Goal: Information Seeking & Learning: Learn about a topic

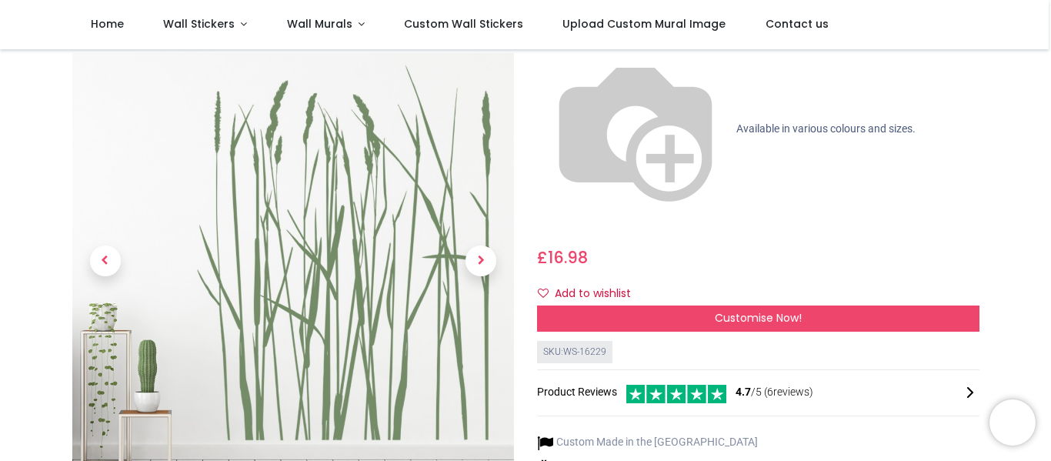
scroll to position [118, 0]
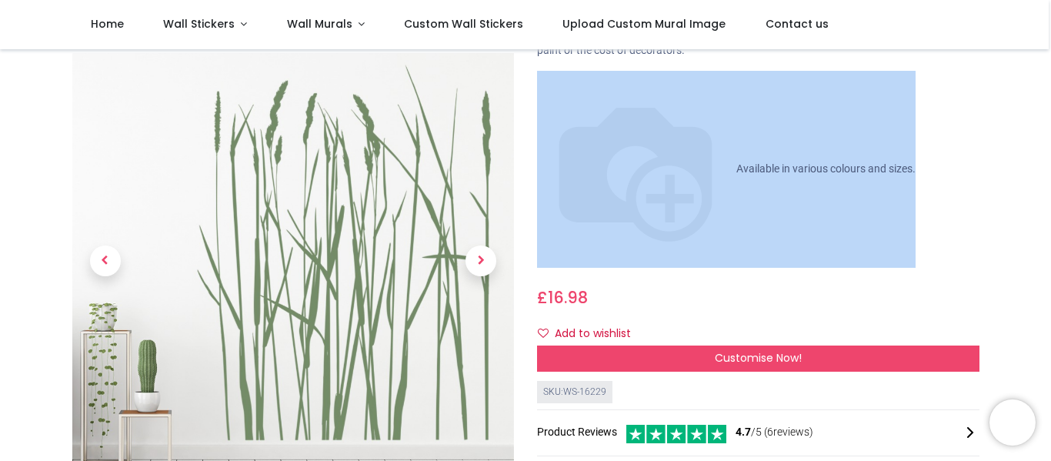
drag, startPoint x: 1047, startPoint y: 82, endPoint x: 1050, endPoint y: 55, distance: 26.3
click at [1050, 55] on div "Login • Register Home Wall Stickers" at bounding box center [525, 230] width 1051 height 461
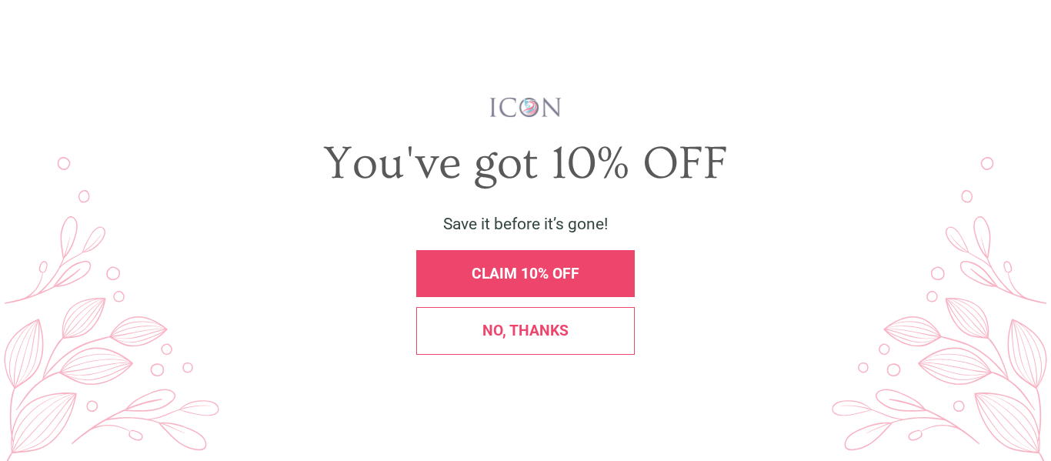
scroll to position [0, 0]
click at [1026, 32] on span "X" at bounding box center [1027, 34] width 14 height 20
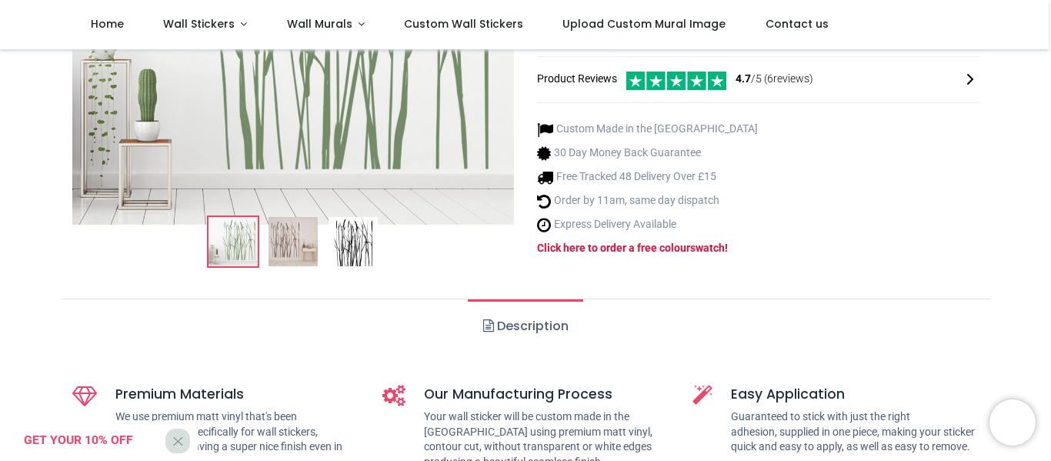
scroll to position [540, 0]
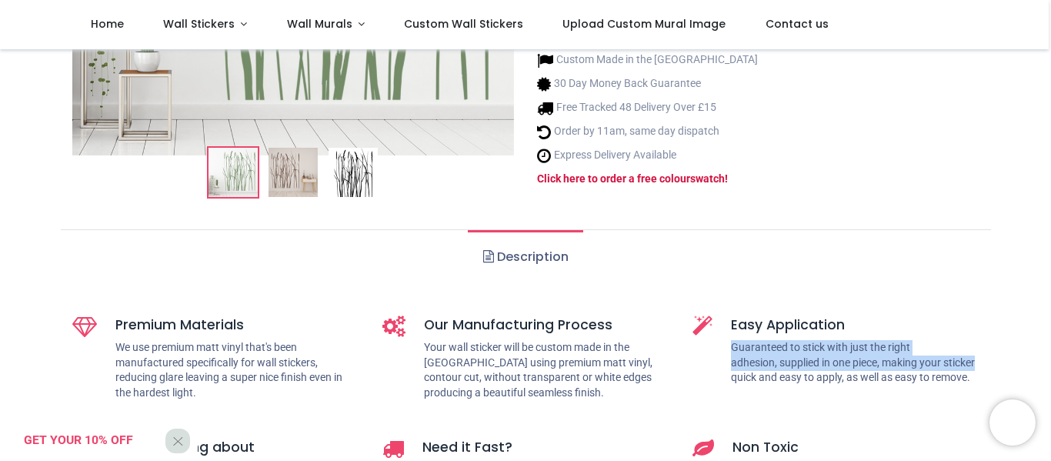
drag, startPoint x: 1048, startPoint y: 114, endPoint x: 1050, endPoint y: 177, distance: 63.1
click at [1050, 177] on div "Login • Register Home Wall Stickers" at bounding box center [525, 230] width 1051 height 461
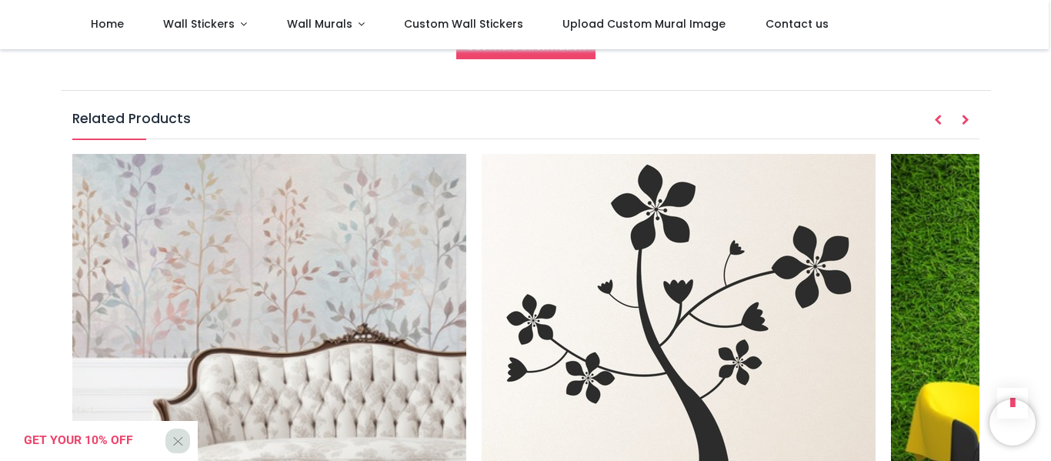
scroll to position [1806, 0]
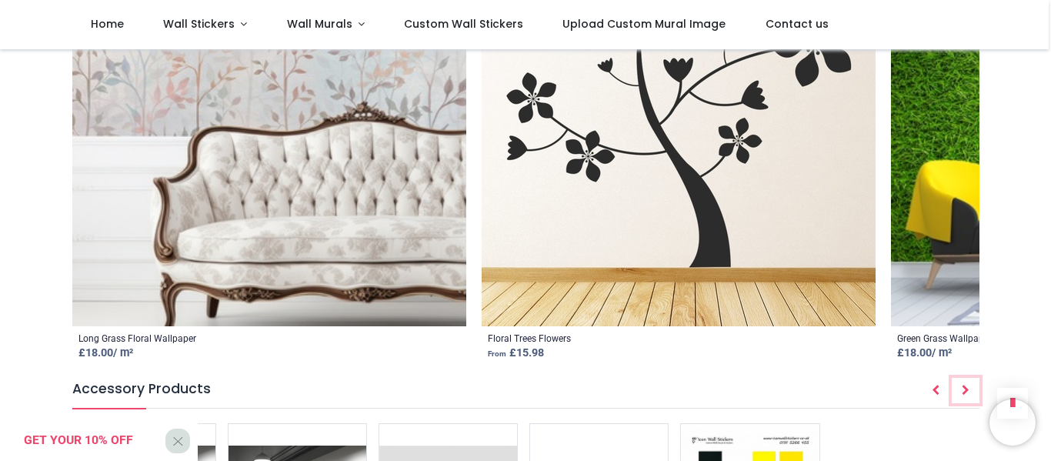
scroll to position [2070, 0]
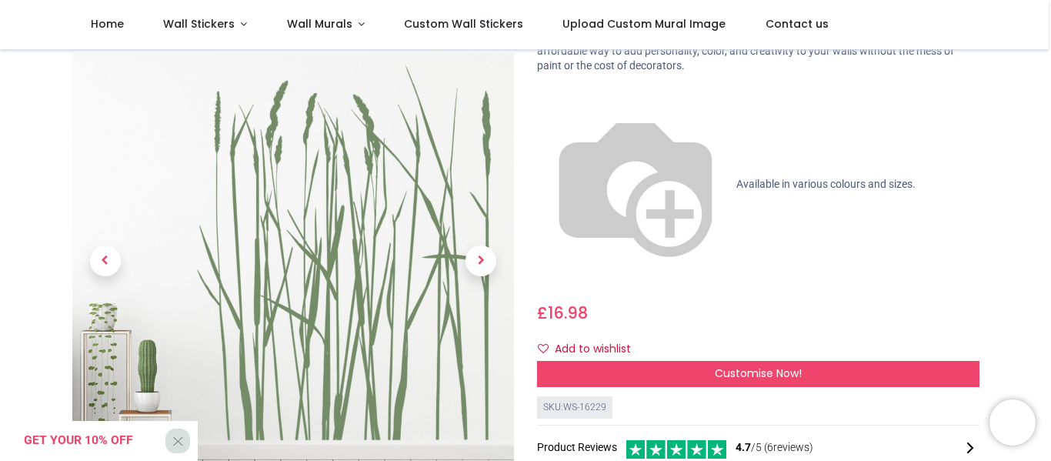
scroll to position [0, 0]
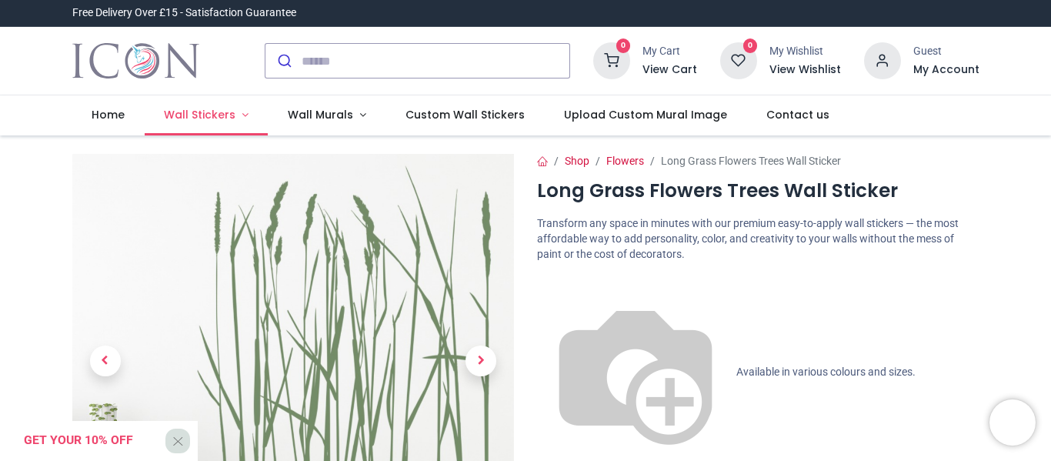
click at [194, 105] on link "Wall Stickers" at bounding box center [207, 115] width 124 height 40
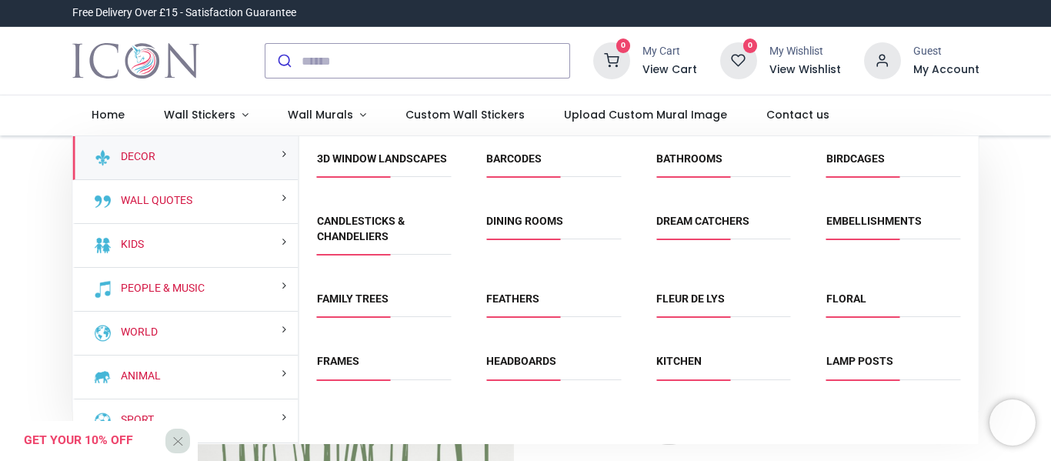
click at [517, 379] on span "Headboards" at bounding box center [553, 366] width 135 height 25
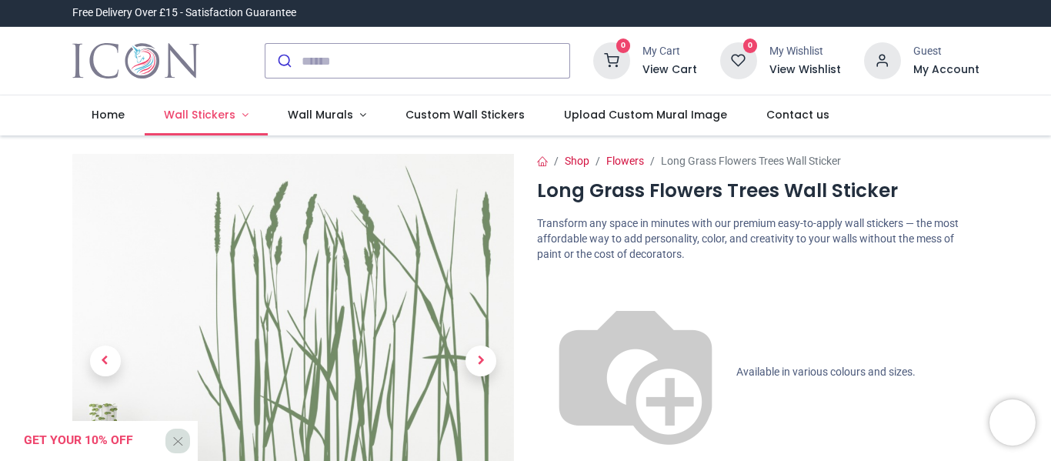
click at [201, 121] on span "Wall Stickers" at bounding box center [200, 114] width 72 height 15
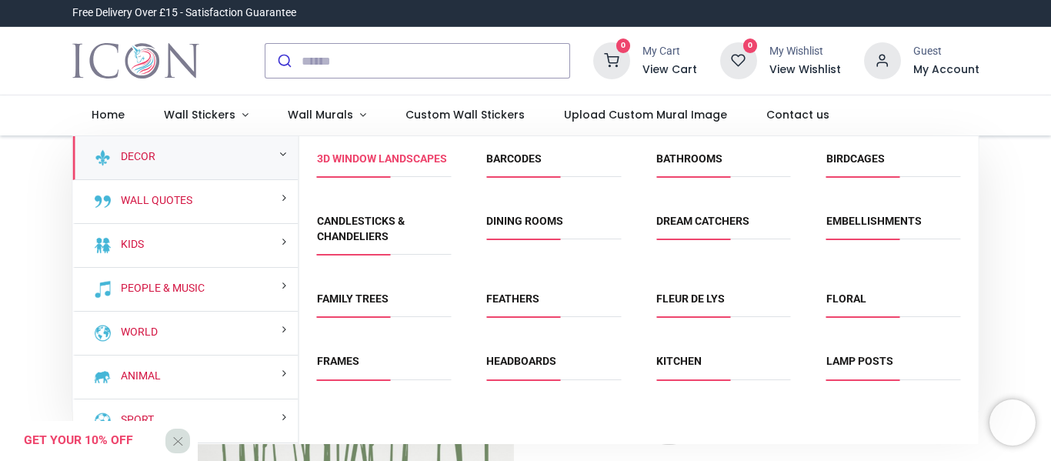
click at [348, 164] on link "3D Window Landscapes" at bounding box center [382, 158] width 130 height 12
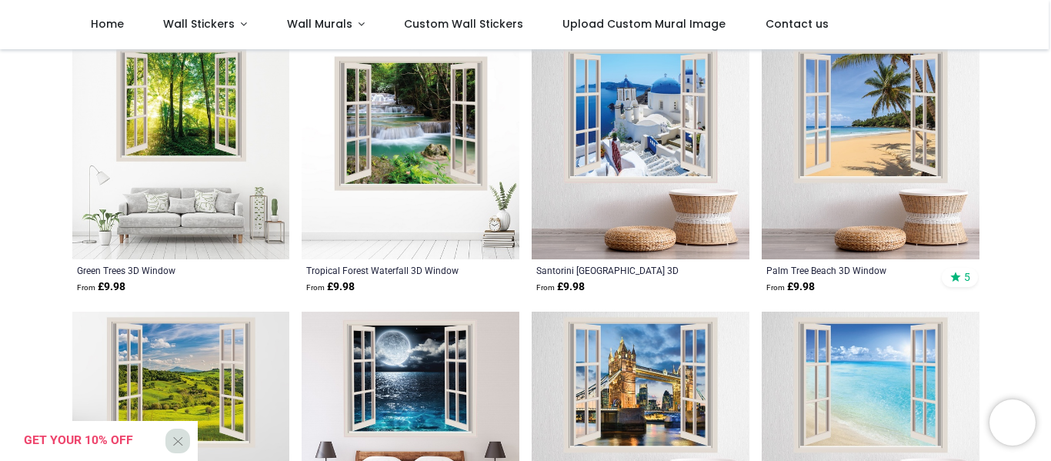
scroll to position [615, 0]
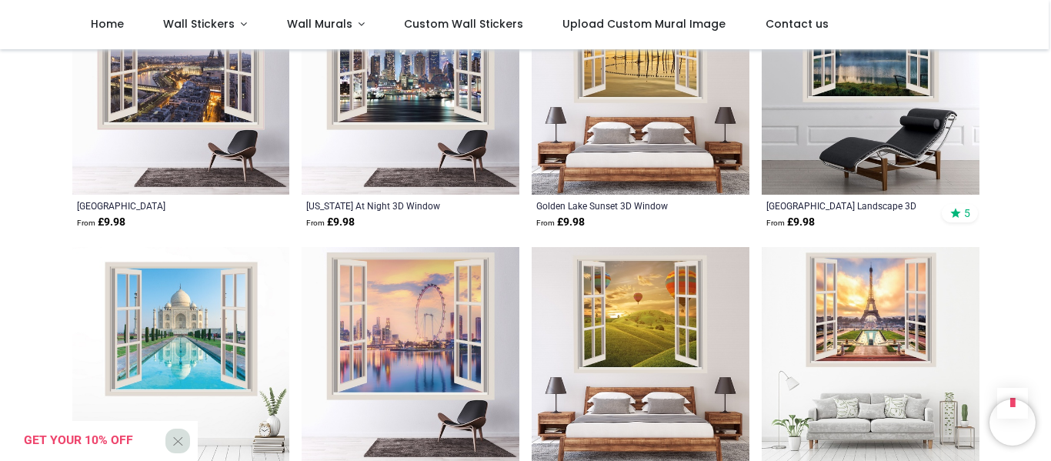
scroll to position [3373, 0]
